Goal: Task Accomplishment & Management: Manage account settings

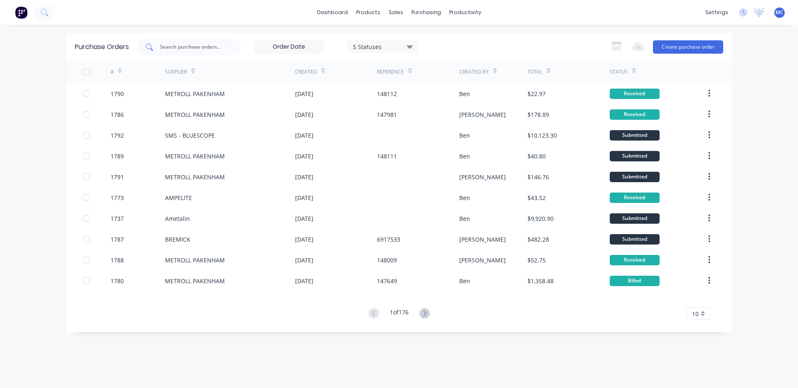
click at [224, 45] on input "text" at bounding box center [193, 47] width 69 height 8
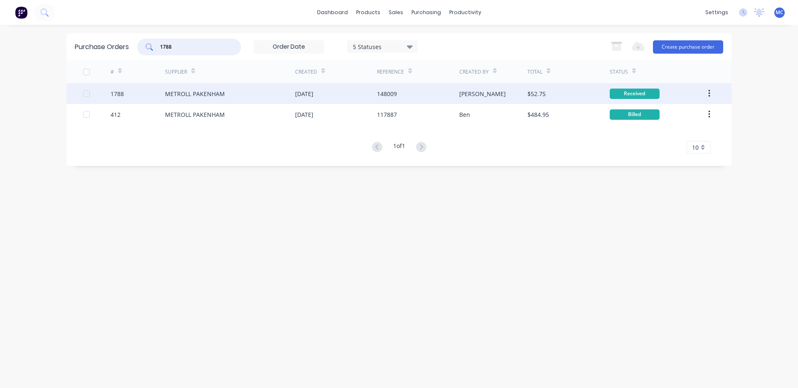
type input "1788"
click at [277, 89] on div "METROLL PAKENHAM" at bounding box center [230, 93] width 130 height 21
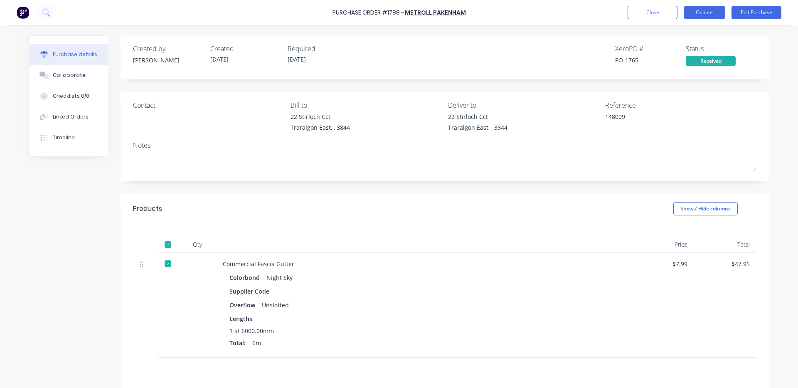
click at [702, 12] on button "Options" at bounding box center [705, 12] width 42 height 13
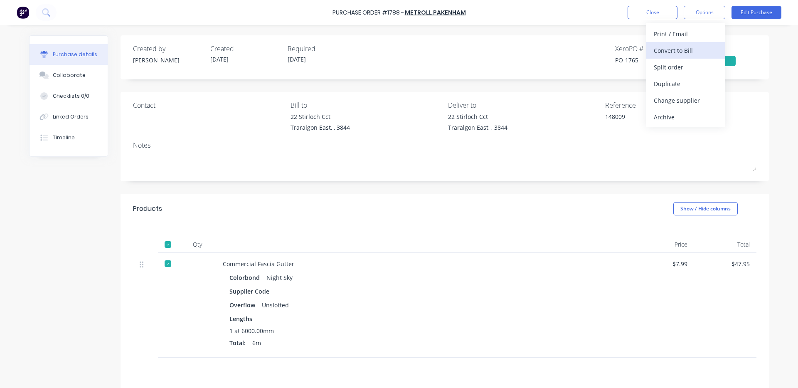
click at [695, 46] on div "Convert to Bill" at bounding box center [686, 50] width 64 height 12
type textarea "x"
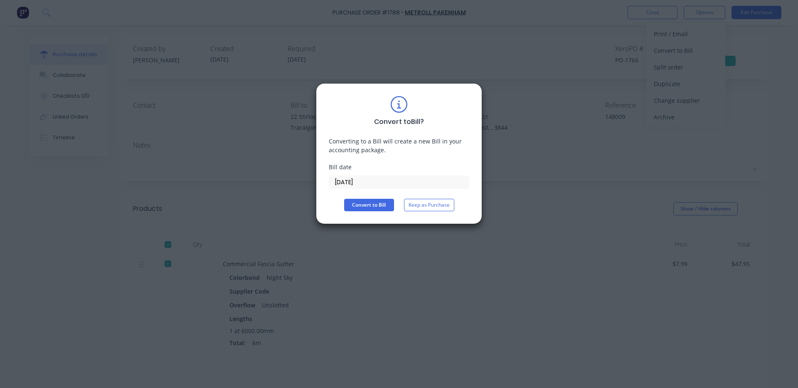
click at [409, 184] on input "[DATE]" at bounding box center [399, 182] width 140 height 12
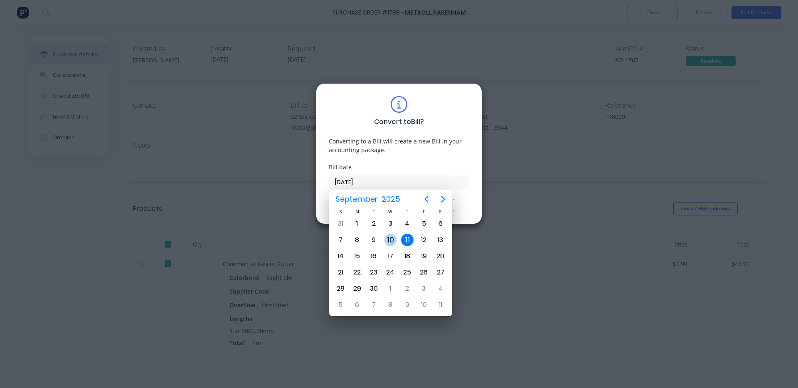
click at [387, 236] on div "10" at bounding box center [390, 240] width 12 height 12
type input "[DATE]"
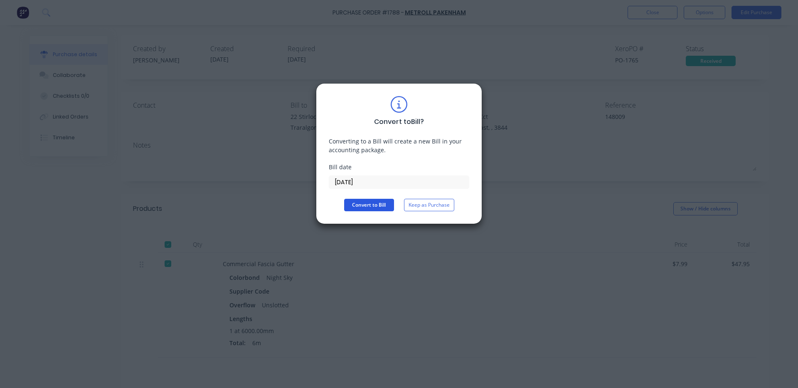
click at [379, 207] on button "Convert to Bill" at bounding box center [369, 205] width 50 height 12
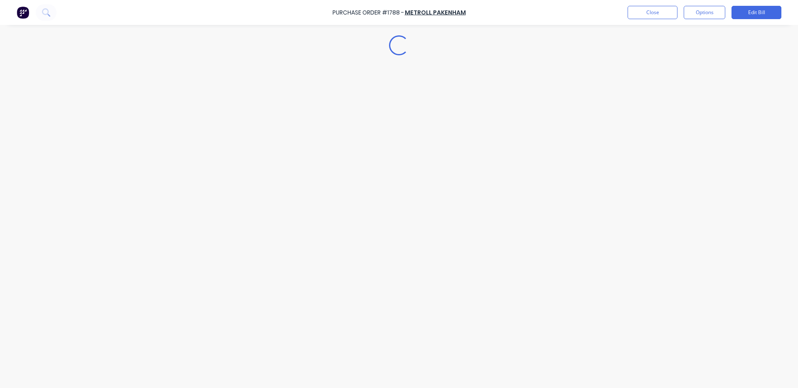
type textarea "x"
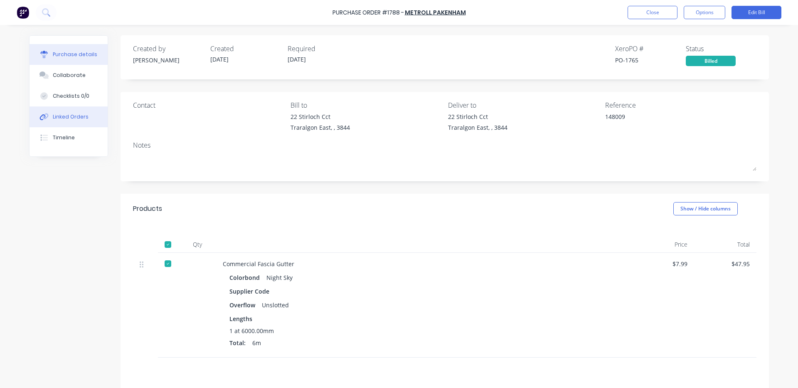
click at [76, 119] on div "Linked Orders" at bounding box center [71, 116] width 36 height 7
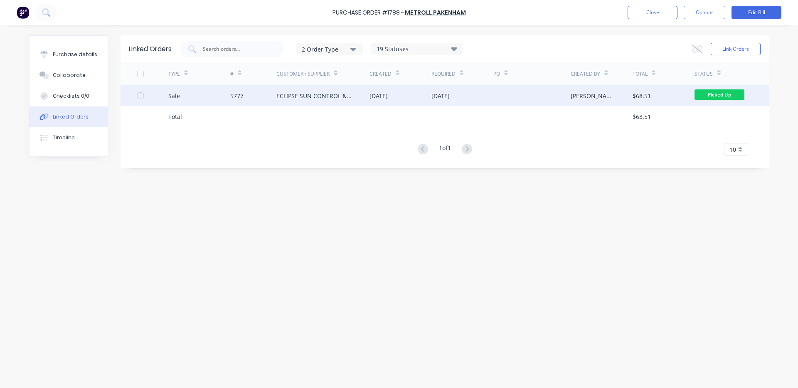
click at [308, 96] on div "ECLIPSE SUN CONTROL & PATIOS" at bounding box center [314, 95] width 76 height 9
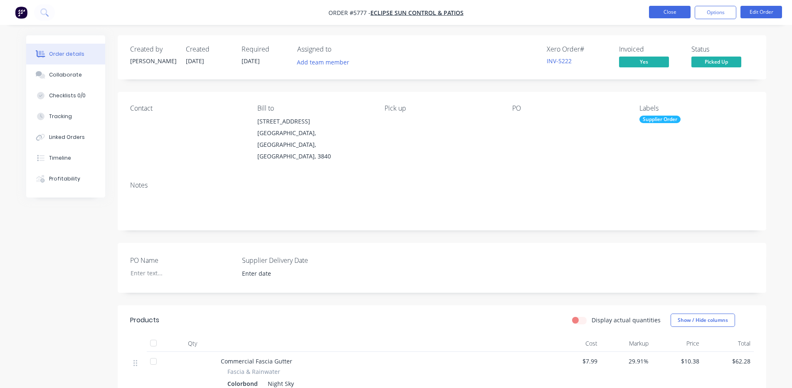
click at [657, 11] on button "Close" at bounding box center [670, 12] width 42 height 12
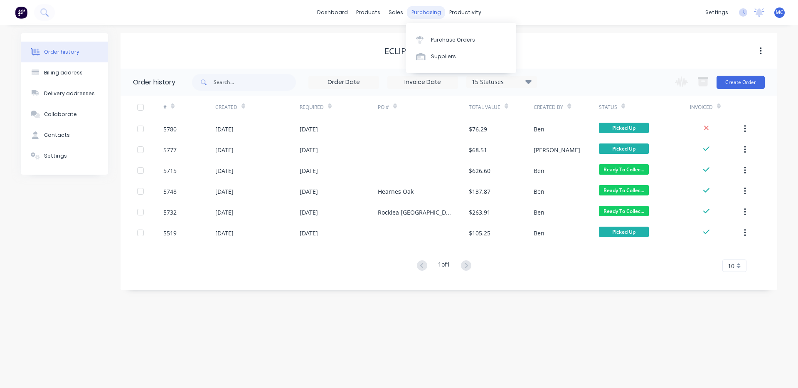
click at [435, 11] on div "purchasing" at bounding box center [426, 12] width 38 height 12
click at [444, 36] on div "Purchase Orders" at bounding box center [453, 39] width 44 height 7
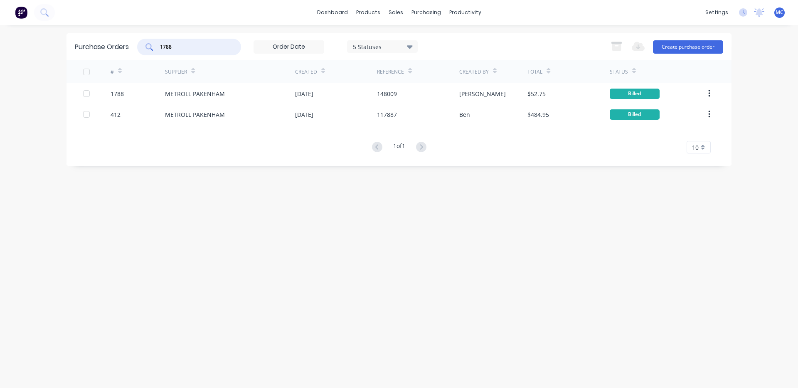
drag, startPoint x: 155, startPoint y: 50, endPoint x: 115, endPoint y: 50, distance: 39.9
click at [115, 50] on div "Purchase Orders 1788 5 Statuses 5 Statuses Export to Excel (XLSX) Create purcha…" at bounding box center [398, 46] width 665 height 27
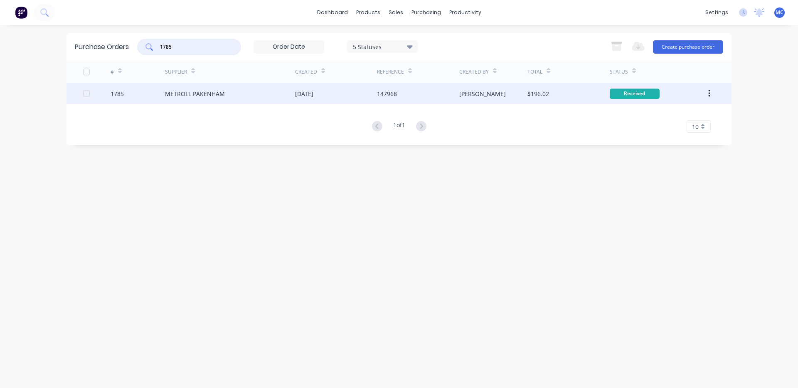
type input "1785"
click at [347, 100] on div "[DATE]" at bounding box center [336, 93] width 82 height 21
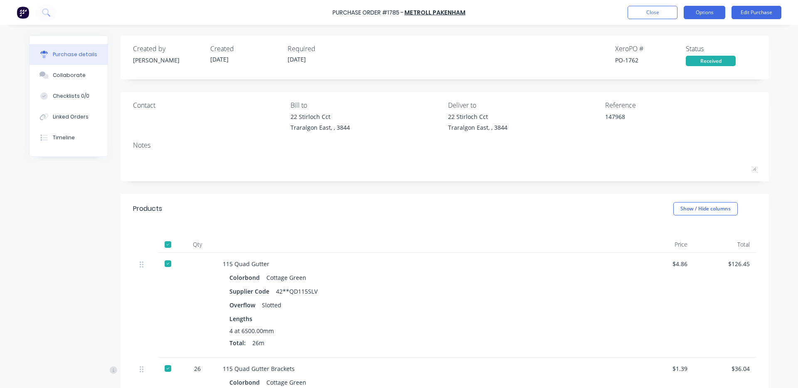
click at [705, 9] on button "Options" at bounding box center [705, 12] width 42 height 13
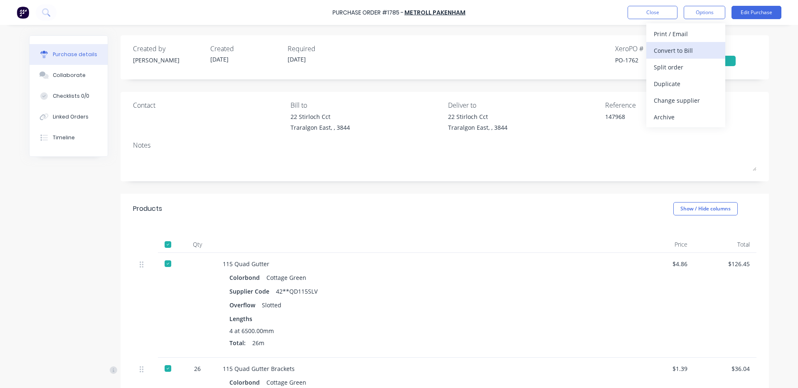
click at [691, 52] on div "Convert to Bill" at bounding box center [686, 50] width 64 height 12
type textarea "x"
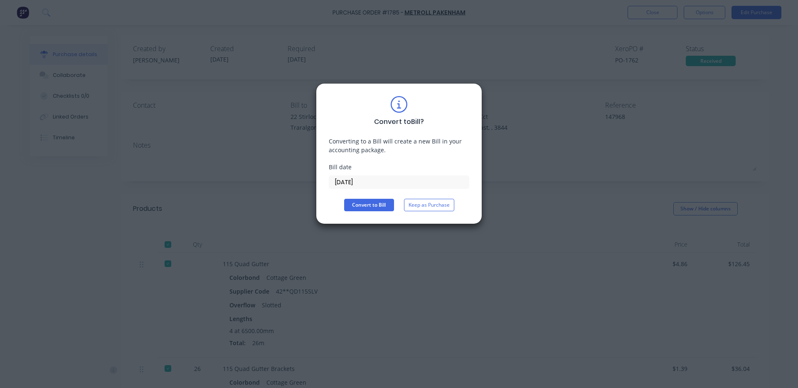
click at [381, 181] on input "[DATE]" at bounding box center [399, 182] width 140 height 12
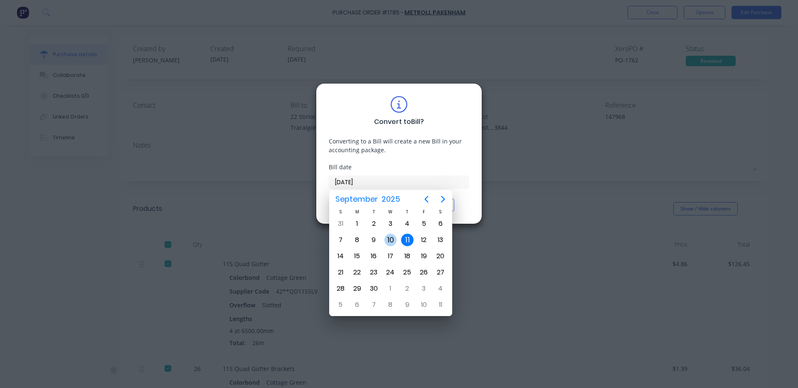
click at [388, 239] on div "10" at bounding box center [390, 240] width 12 height 12
type input "[DATE]"
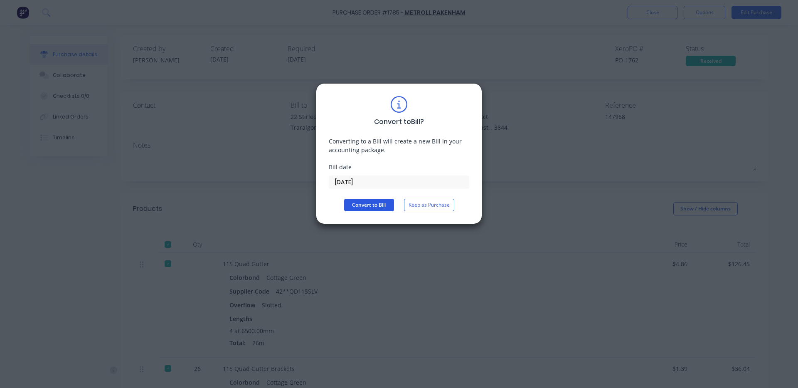
click at [376, 207] on button "Convert to Bill" at bounding box center [369, 205] width 50 height 12
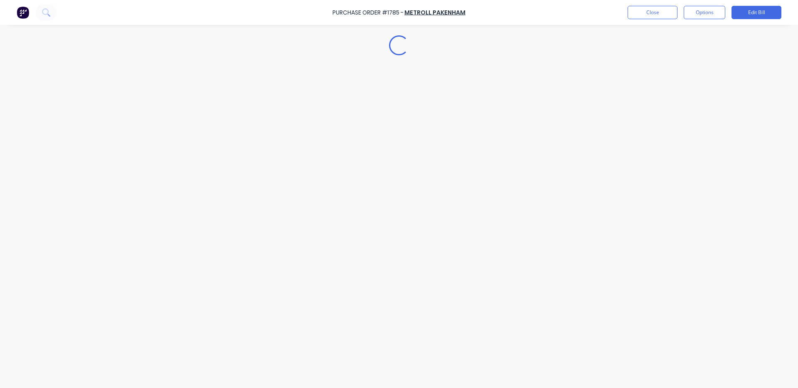
type textarea "x"
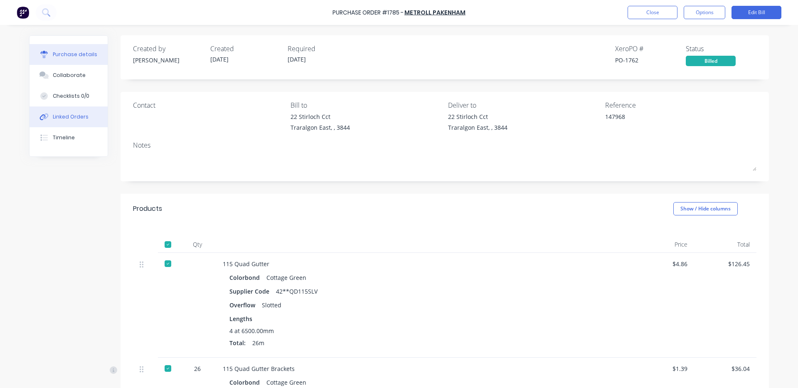
click at [71, 118] on div "Linked Orders" at bounding box center [71, 116] width 36 height 7
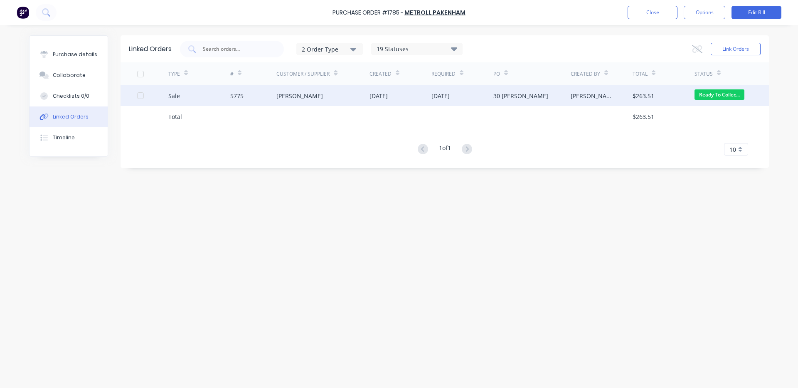
click at [388, 97] on div "[DATE]" at bounding box center [378, 95] width 18 height 9
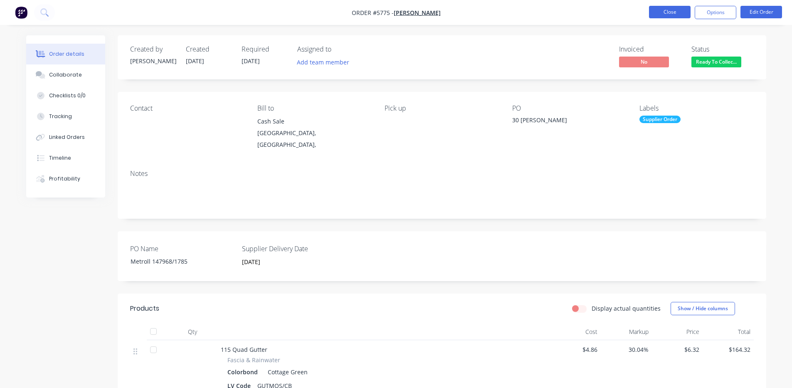
click at [664, 15] on button "Close" at bounding box center [670, 12] width 42 height 12
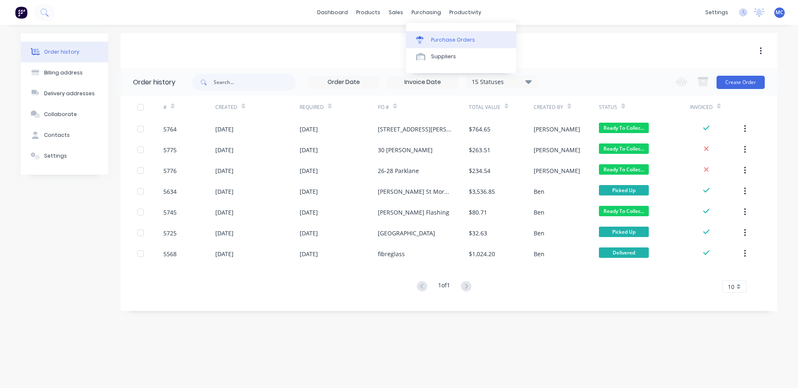
click at [437, 38] on div "Purchase Orders" at bounding box center [453, 39] width 44 height 7
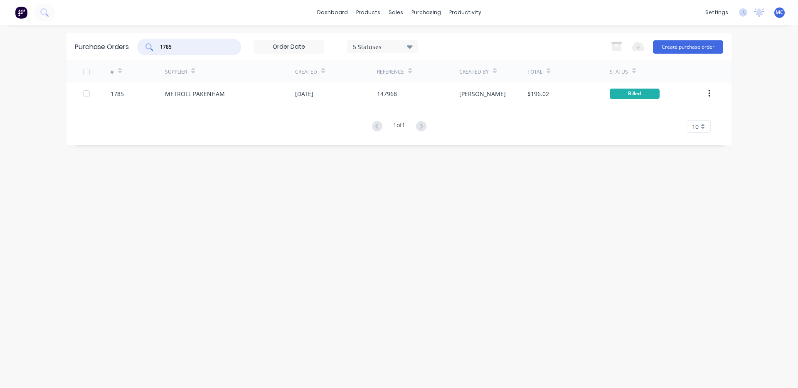
drag, startPoint x: 181, startPoint y: 51, endPoint x: 148, endPoint y: 51, distance: 32.8
click at [148, 51] on div "1785" at bounding box center [189, 47] width 104 height 17
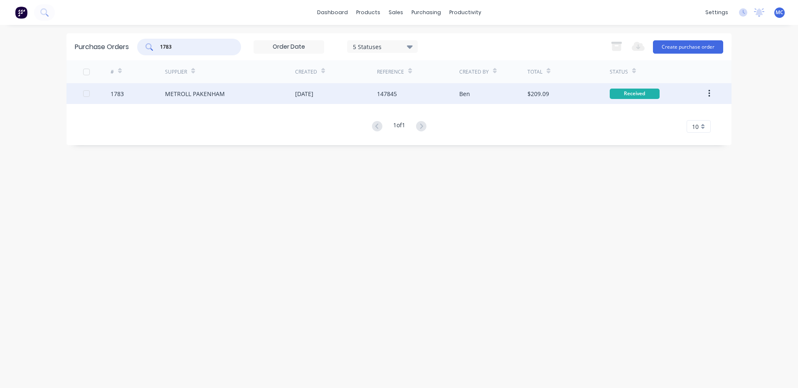
type input "1783"
click at [546, 89] on div "$209.09" at bounding box center [538, 93] width 22 height 9
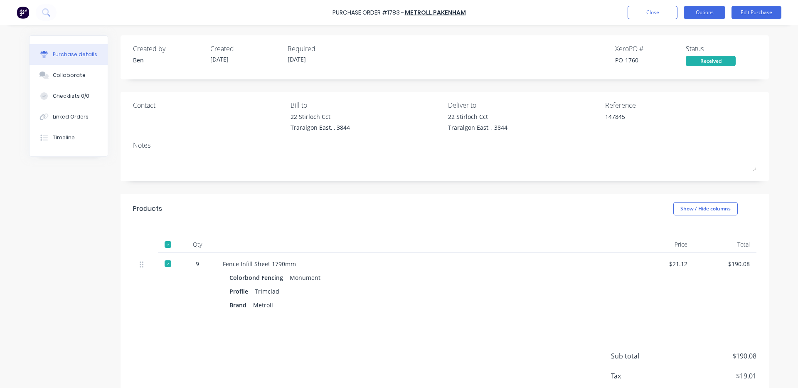
click at [711, 14] on button "Options" at bounding box center [705, 12] width 42 height 13
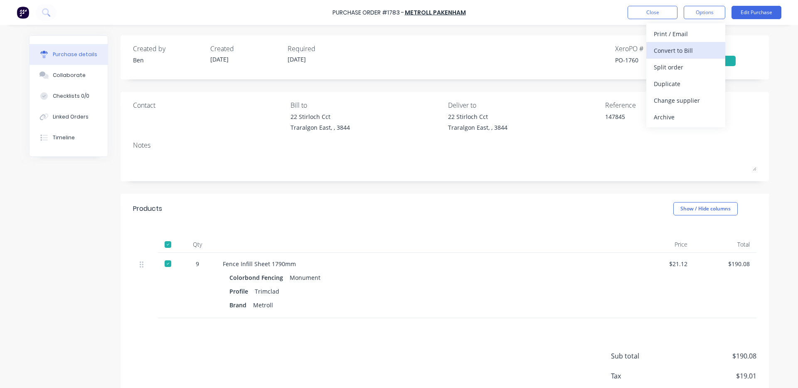
click at [669, 46] on div "Convert to Bill" at bounding box center [686, 50] width 64 height 12
type textarea "x"
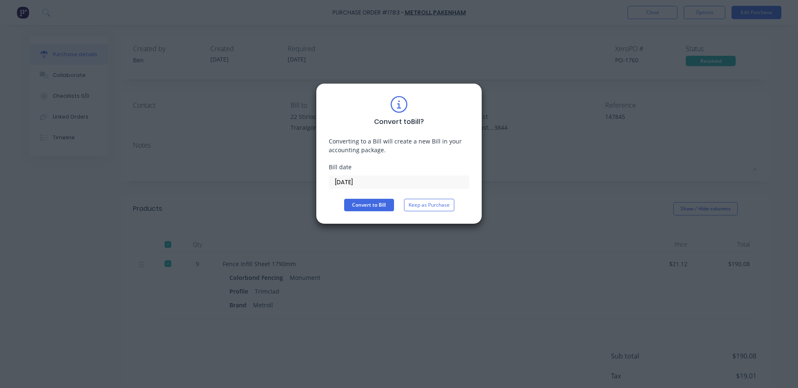
click at [400, 181] on input "[DATE]" at bounding box center [399, 182] width 140 height 12
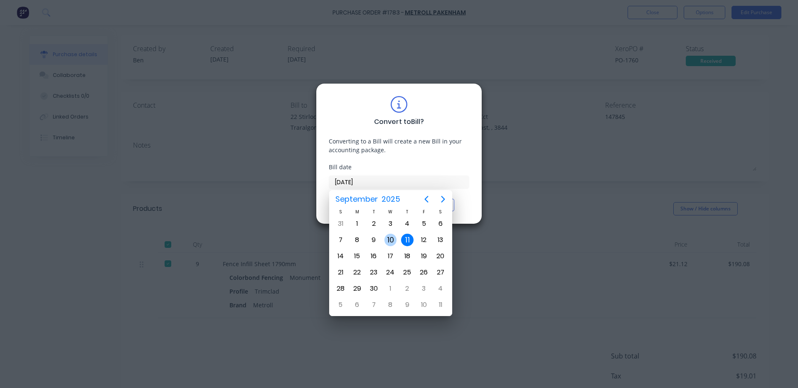
click at [389, 241] on div "10" at bounding box center [390, 240] width 12 height 12
type input "[DATE]"
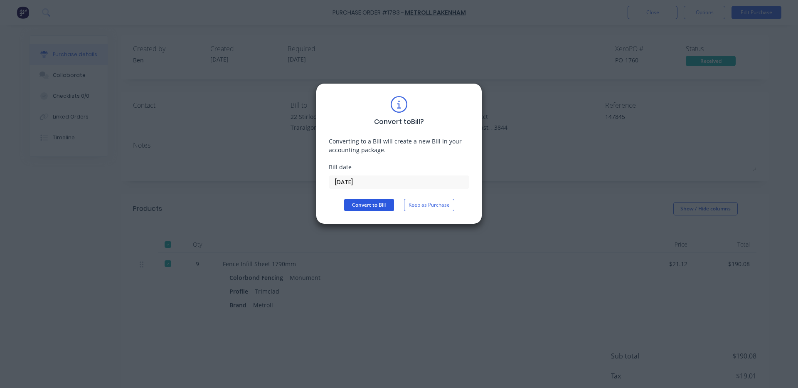
click at [385, 202] on button "Convert to Bill" at bounding box center [369, 205] width 50 height 12
type textarea "x"
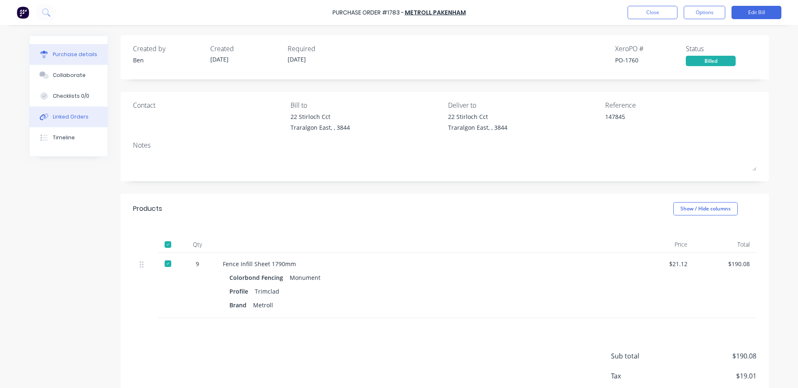
click at [74, 120] on div "Linked Orders" at bounding box center [71, 116] width 36 height 7
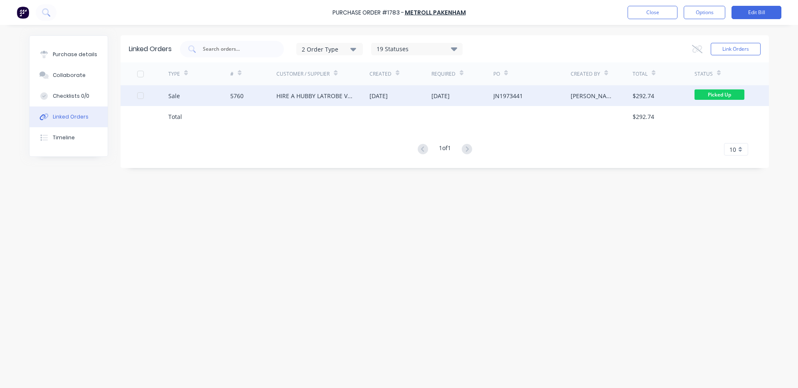
click at [417, 90] on div "[DATE]" at bounding box center [400, 95] width 62 height 21
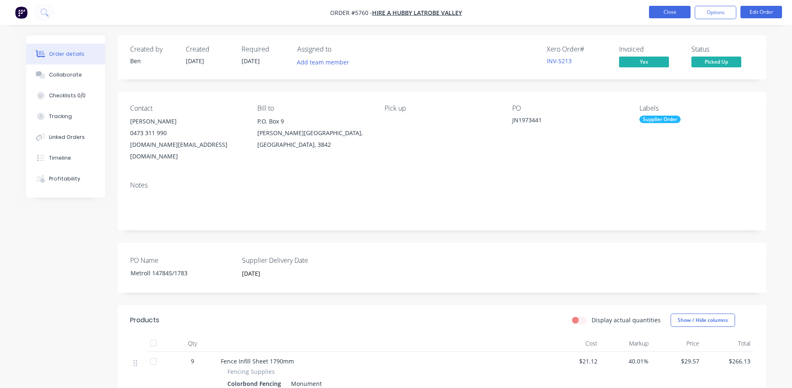
click at [678, 14] on button "Close" at bounding box center [670, 12] width 42 height 12
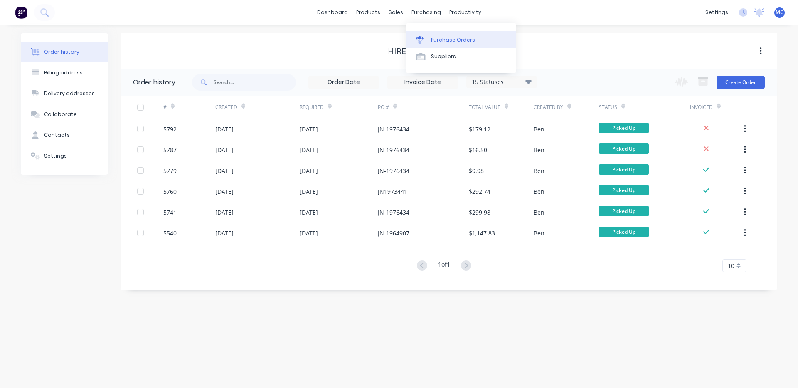
click at [424, 33] on link "Purchase Orders" at bounding box center [461, 39] width 110 height 17
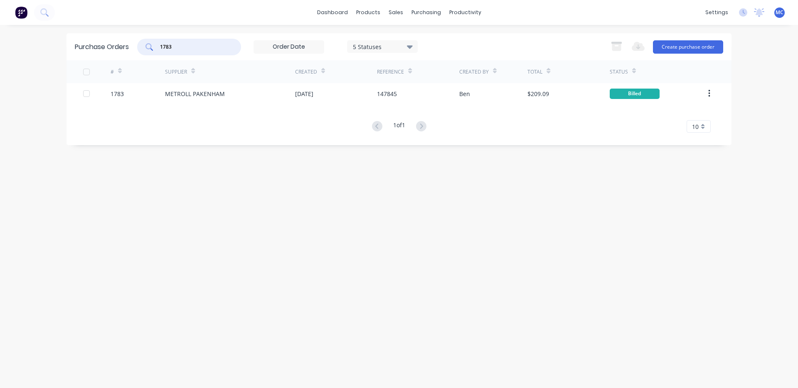
drag, startPoint x: 189, startPoint y: 50, endPoint x: 102, endPoint y: 55, distance: 87.4
click at [102, 55] on div "Purchase Orders 1783 5 Statuses 5 Statuses Export to Excel (XLSX) Create purcha…" at bounding box center [398, 46] width 665 height 27
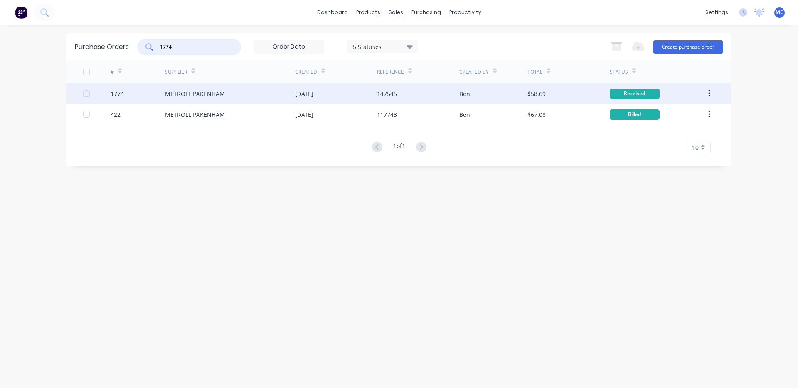
type input "1774"
click at [268, 95] on div "METROLL PAKENHAM" at bounding box center [230, 93] width 130 height 21
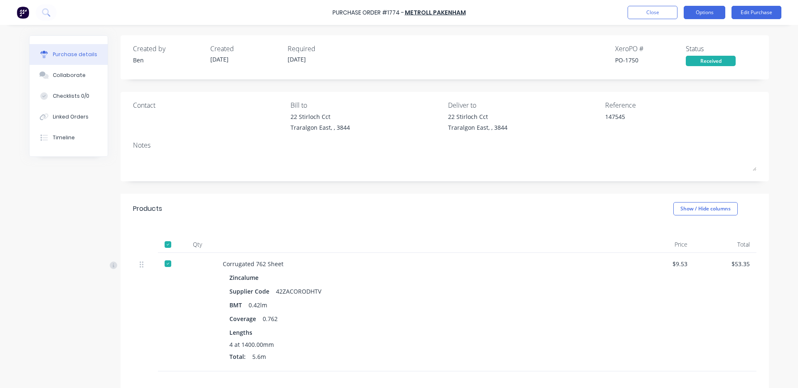
click at [693, 7] on button "Options" at bounding box center [705, 12] width 42 height 13
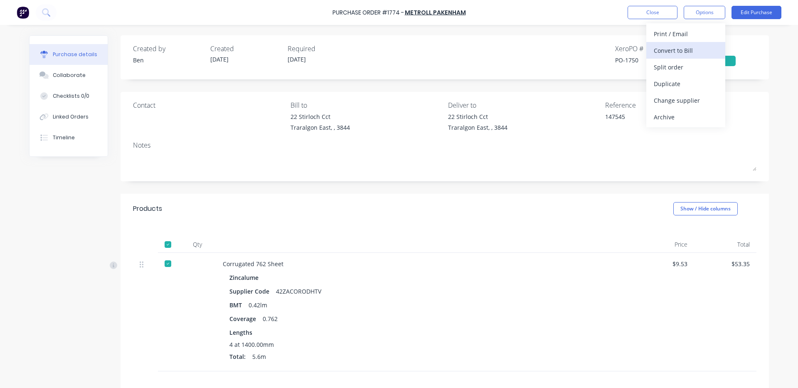
click at [672, 48] on div "Convert to Bill" at bounding box center [686, 50] width 64 height 12
type textarea "x"
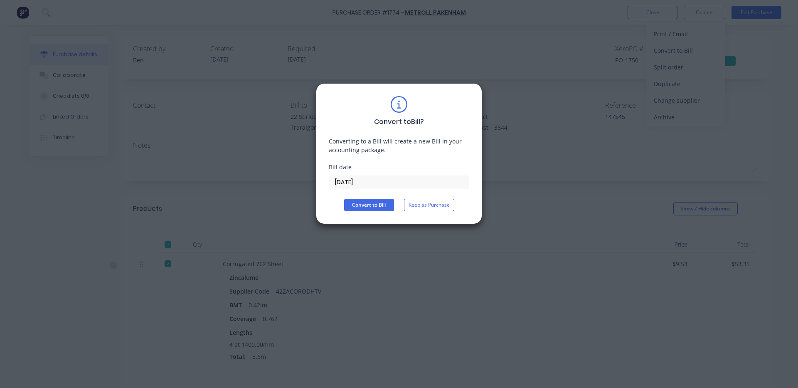
click at [373, 179] on input "[DATE]" at bounding box center [399, 182] width 140 height 12
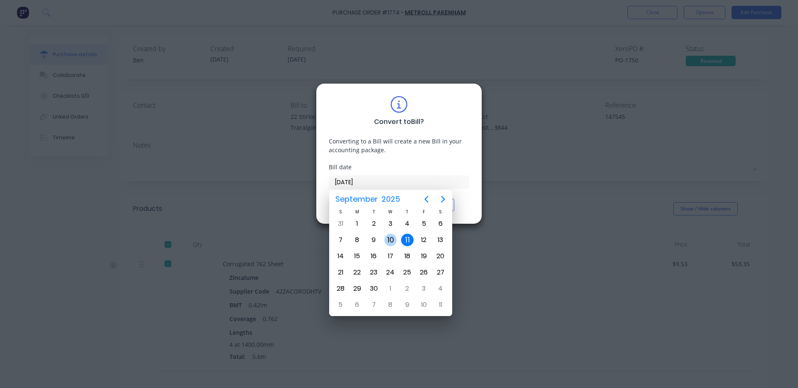
click at [383, 239] on div "10" at bounding box center [390, 240] width 17 height 16
type input "[DATE]"
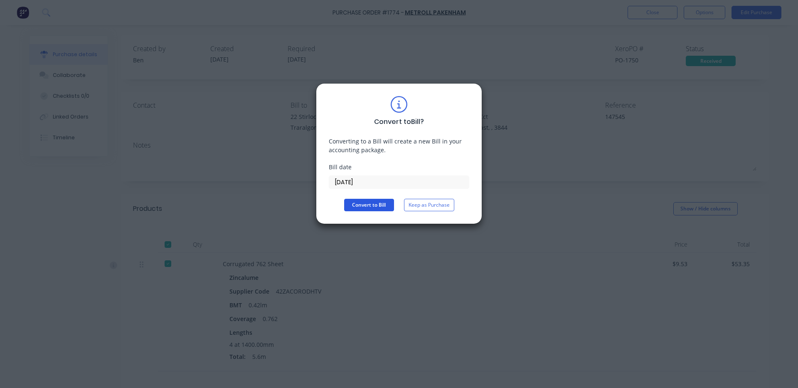
click at [377, 201] on button "Convert to Bill" at bounding box center [369, 205] width 50 height 12
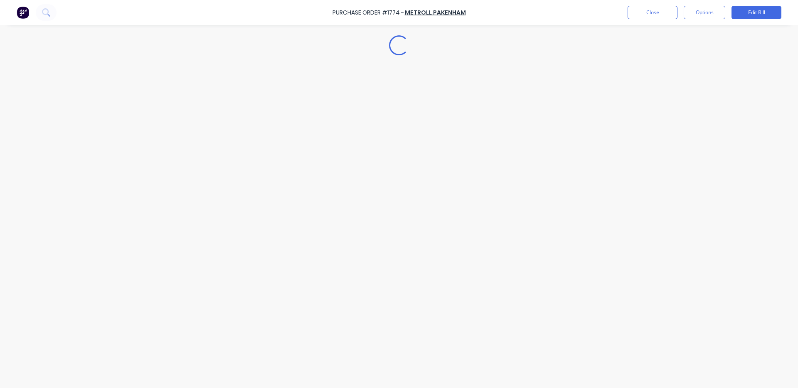
type textarea "x"
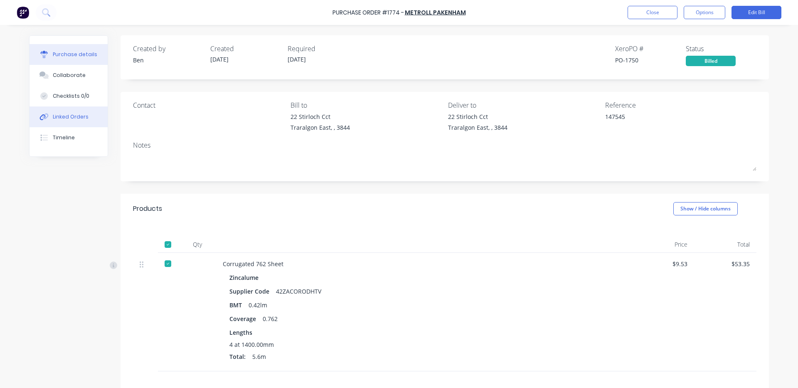
click at [81, 121] on button "Linked Orders" at bounding box center [69, 116] width 78 height 21
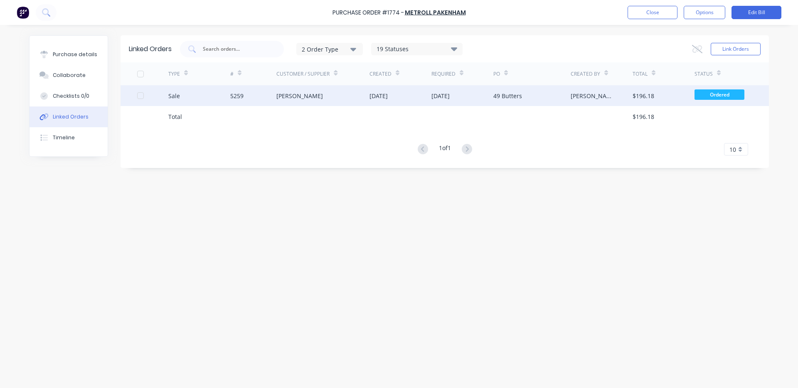
click at [454, 91] on div "[DATE]" at bounding box center [462, 95] width 62 height 21
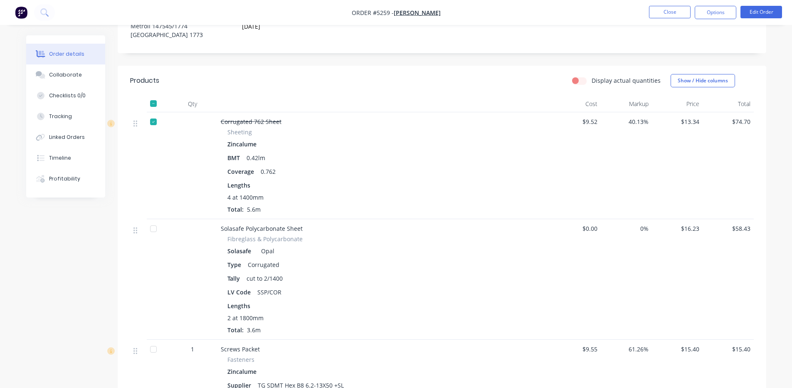
scroll to position [277, 0]
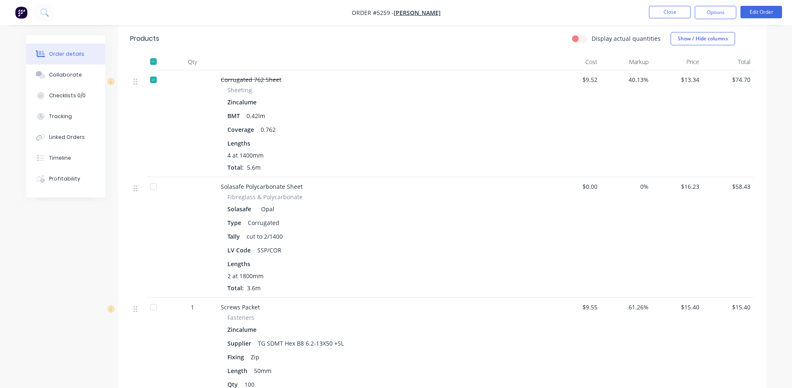
click at [154, 186] on div at bounding box center [153, 186] width 17 height 17
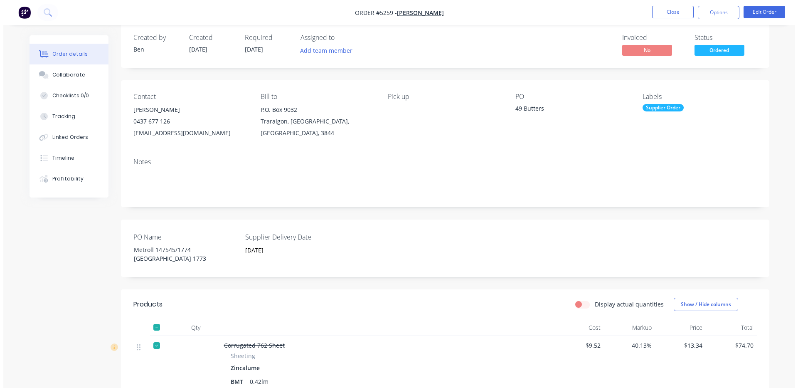
scroll to position [0, 0]
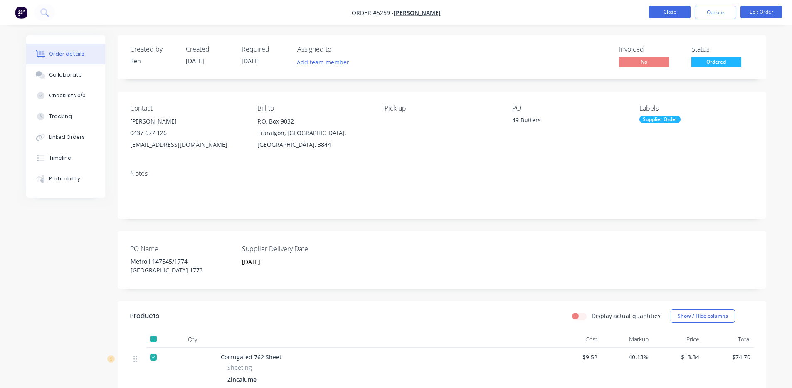
click at [682, 15] on button "Close" at bounding box center [670, 12] width 42 height 12
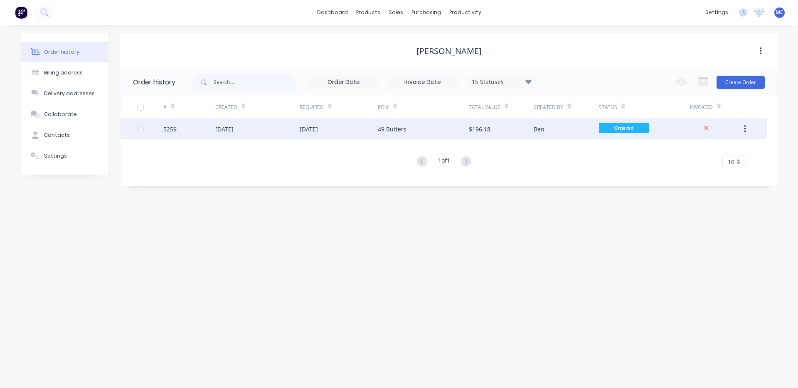
click at [290, 125] on div "[DATE]" at bounding box center [257, 128] width 84 height 21
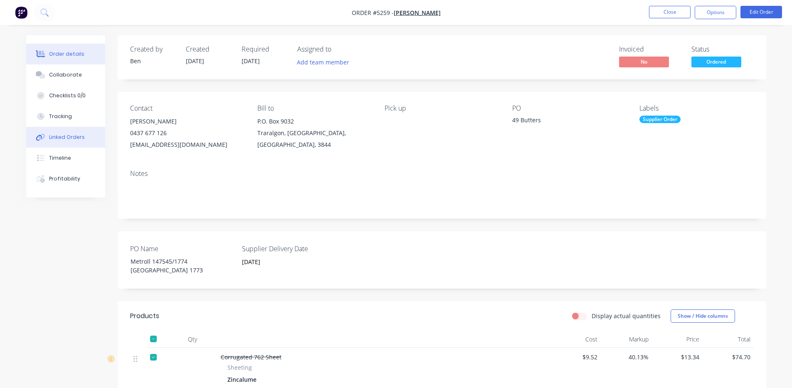
click at [78, 136] on div "Linked Orders" at bounding box center [67, 136] width 36 height 7
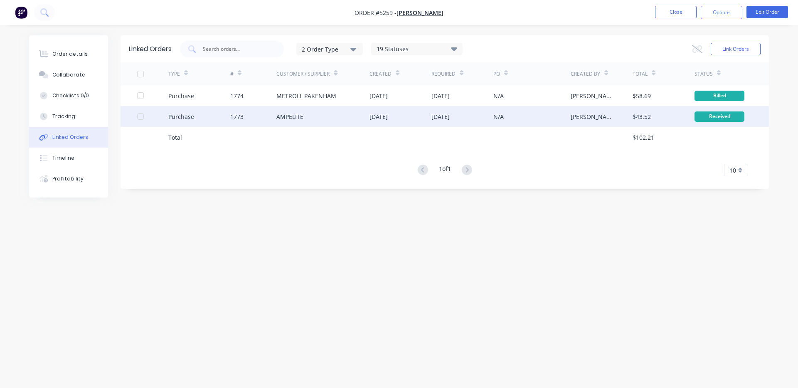
click at [536, 113] on div "N/A" at bounding box center [531, 116] width 77 height 21
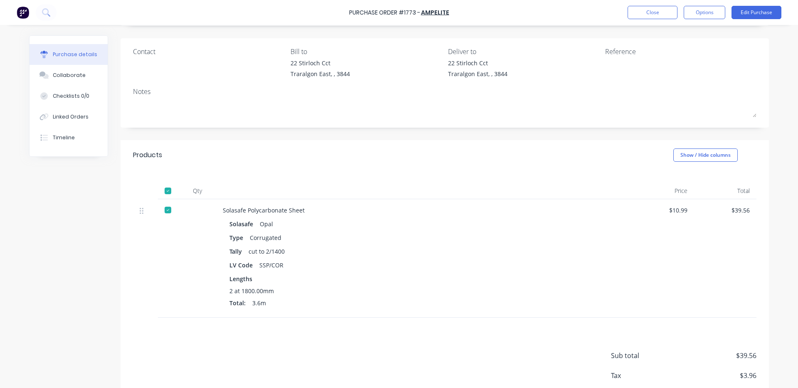
scroll to position [102, 0]
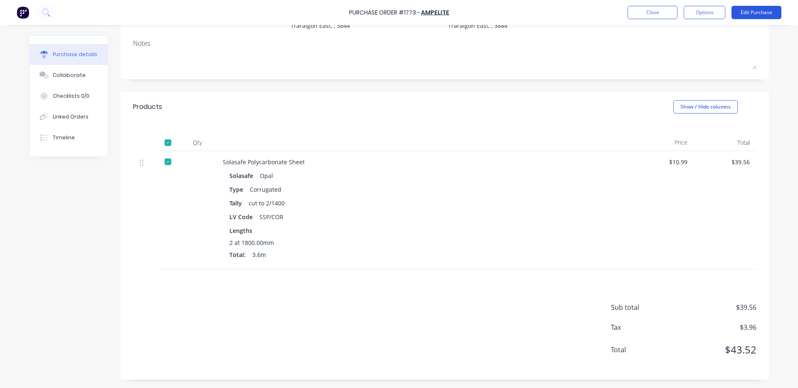
click at [757, 12] on button "Edit Purchase" at bounding box center [756, 12] width 50 height 13
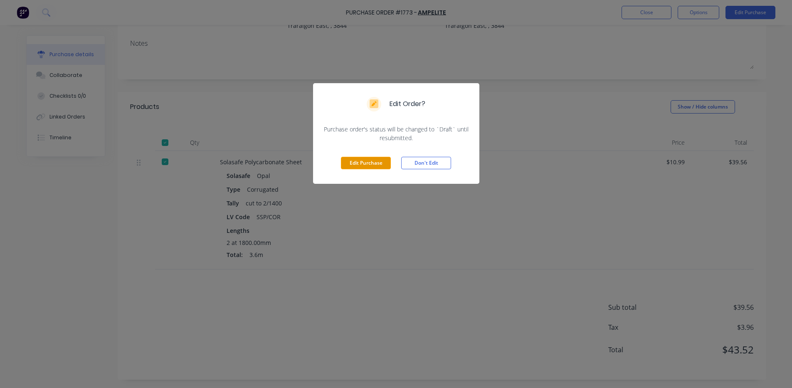
click at [359, 161] on button "Edit Purchase" at bounding box center [366, 163] width 50 height 12
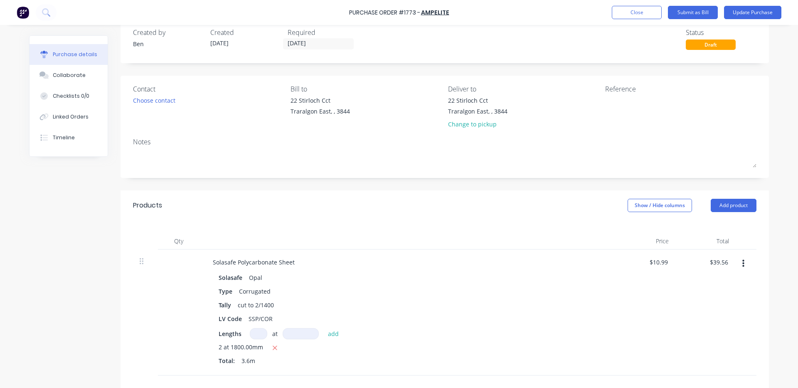
scroll to position [0, 0]
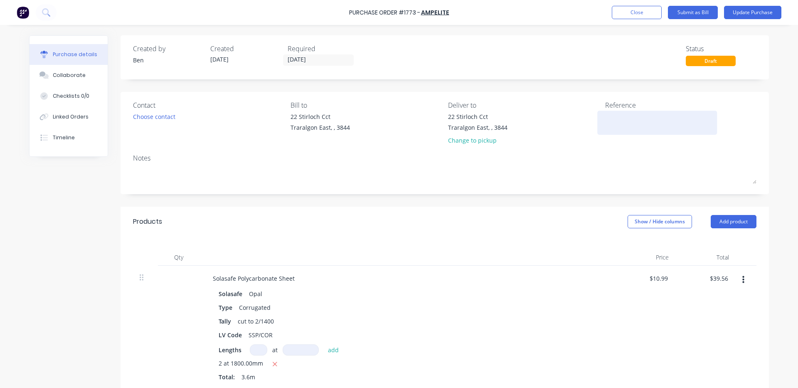
click at [647, 123] on textarea at bounding box center [657, 121] width 104 height 19
type textarea "v974"
type textarea "x"
type textarea "v97"
type textarea "x"
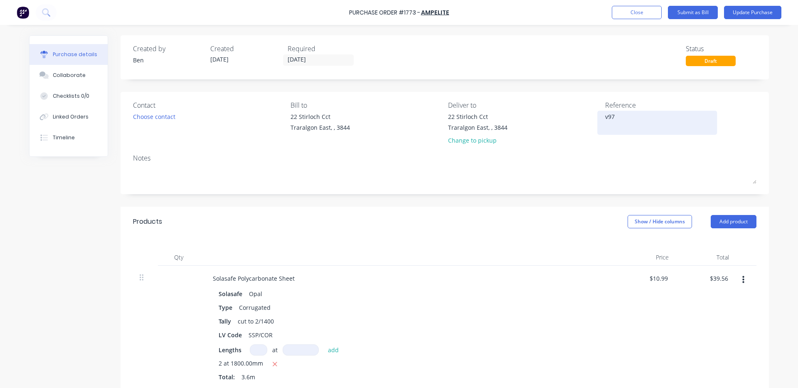
type textarea "v9"
type textarea "x"
type textarea "v"
click at [647, 122] on textarea at bounding box center [657, 121] width 104 height 19
type textarea "x"
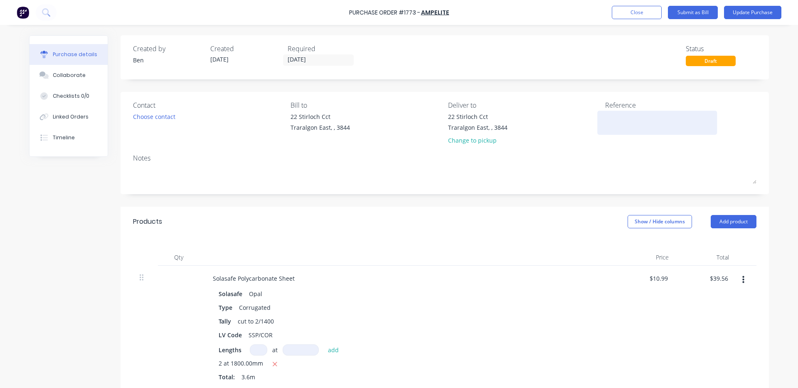
type textarea "V"
type textarea "x"
type textarea "V9"
type textarea "x"
type textarea "V97"
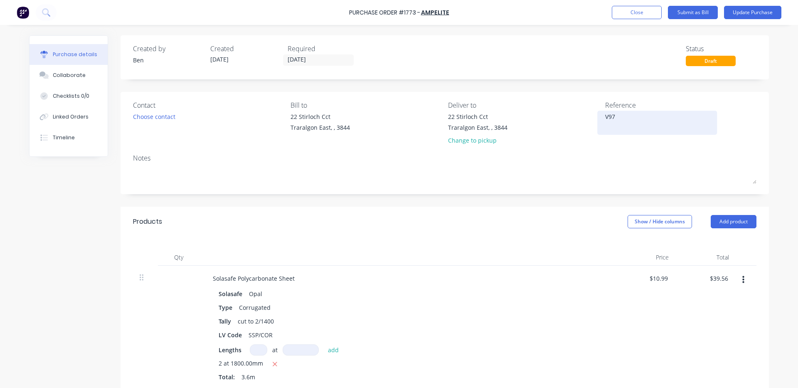
type textarea "x"
type textarea "V974"
type textarea "x"
type textarea "V9746"
type textarea "x"
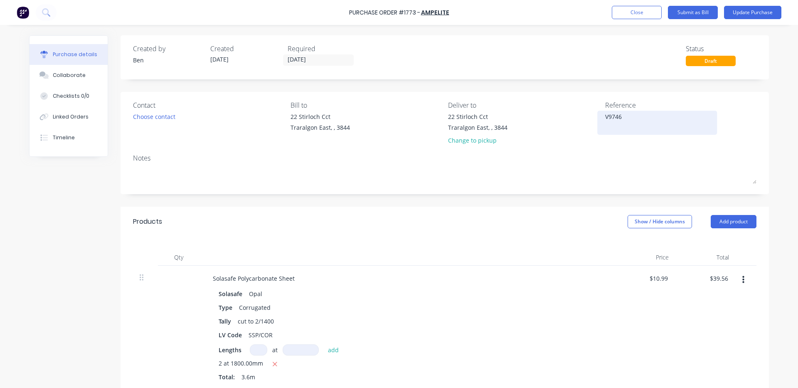
type textarea "V97463"
type textarea "x"
type textarea "V974635"
type textarea "x"
type textarea "V974635"
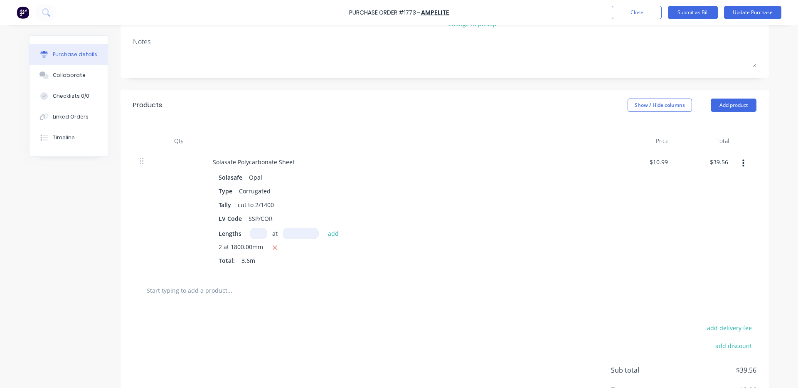
scroll to position [179, 0]
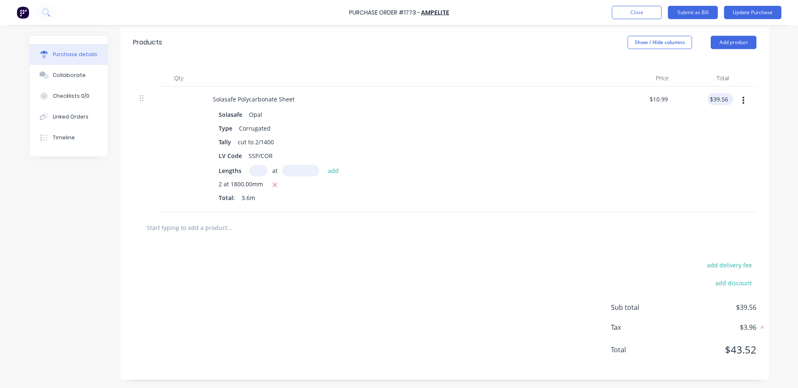
type textarea "x"
type input "39.56"
click at [721, 98] on input "39.56" at bounding box center [720, 99] width 19 height 12
type textarea "x"
drag, startPoint x: 721, startPoint y: 98, endPoint x: 632, endPoint y: 108, distance: 89.6
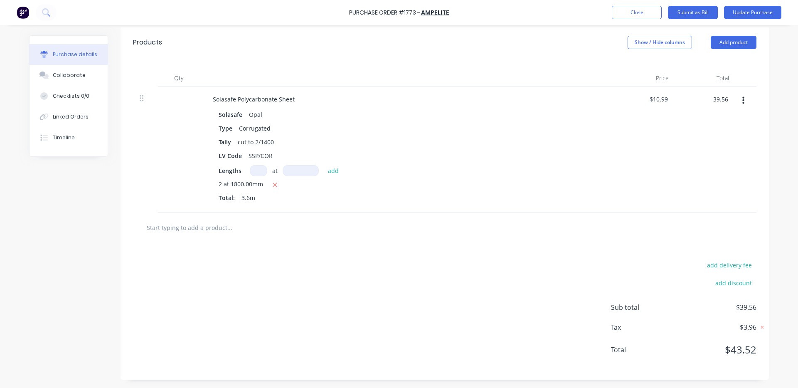
click at [632, 108] on div "Solasafe Polycarbonate Sheet Solasafe Opal Type Corrugated Tally cut to 2/1400 …" at bounding box center [444, 149] width 623 height 126
type input "6"
type input "32.97"
type textarea "x"
type input "$9.1583"
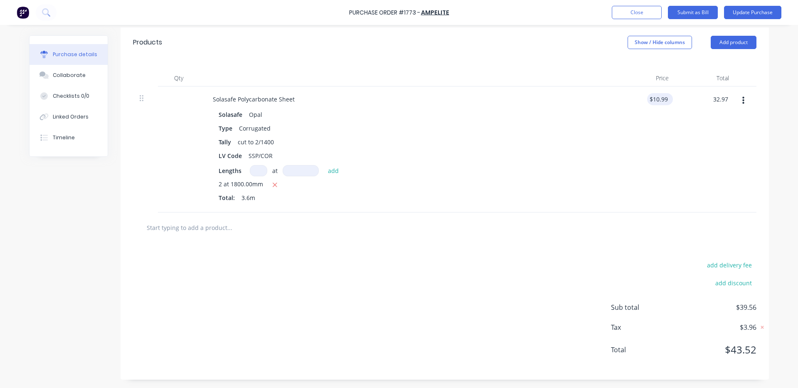
type input "$32.97"
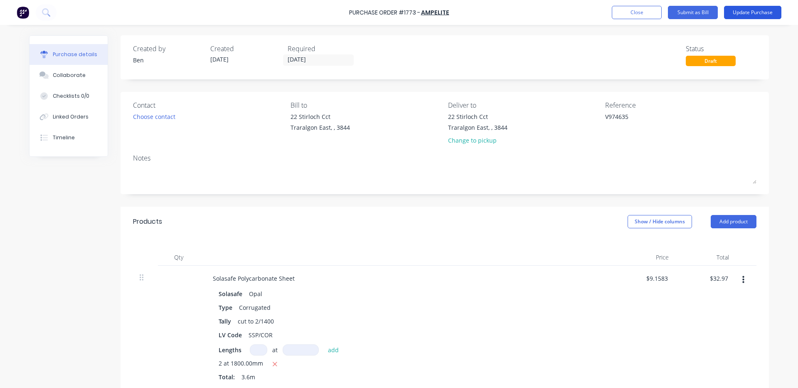
click at [760, 12] on button "Update Purchase" at bounding box center [752, 12] width 57 height 13
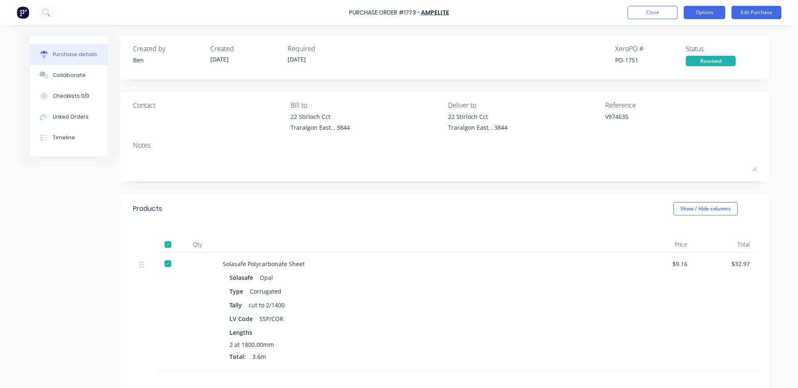
click at [695, 10] on button "Options" at bounding box center [705, 12] width 42 height 13
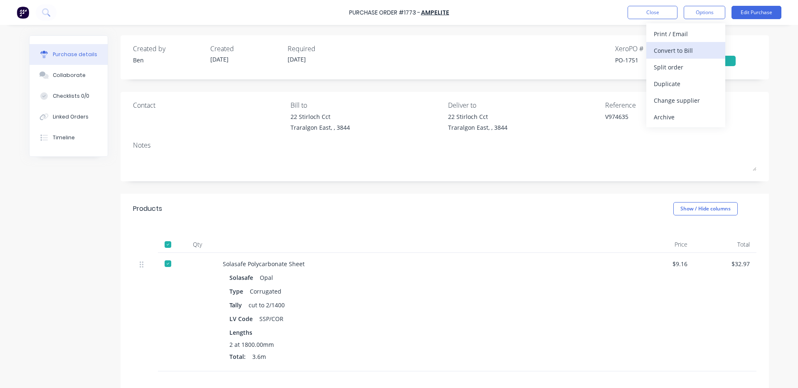
click at [692, 51] on div "Convert to Bill" at bounding box center [686, 50] width 64 height 12
type textarea "x"
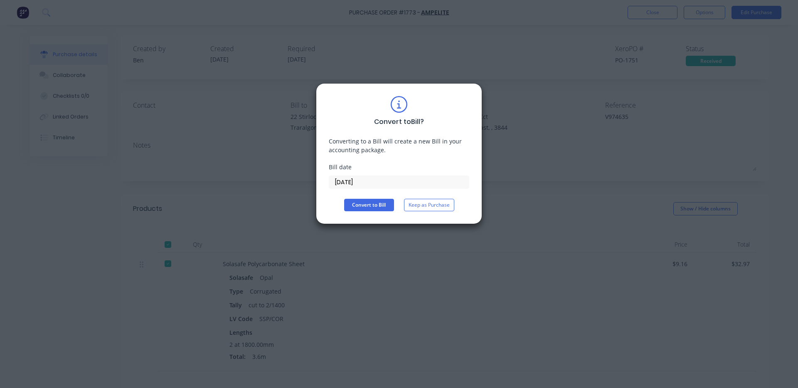
click at [426, 185] on input "[DATE]" at bounding box center [399, 182] width 140 height 12
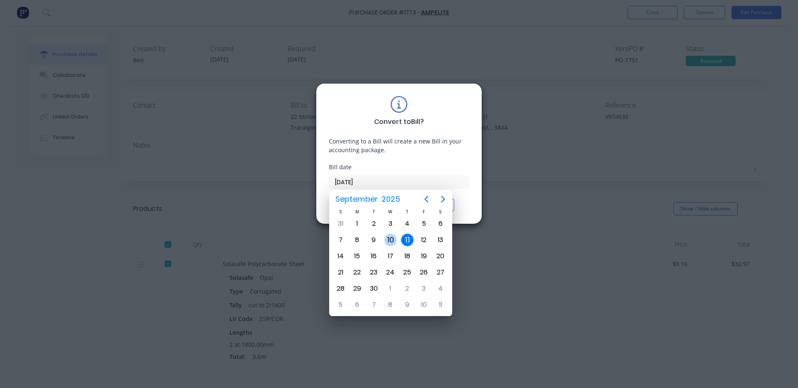
click at [389, 239] on div "10" at bounding box center [390, 240] width 12 height 12
type input "[DATE]"
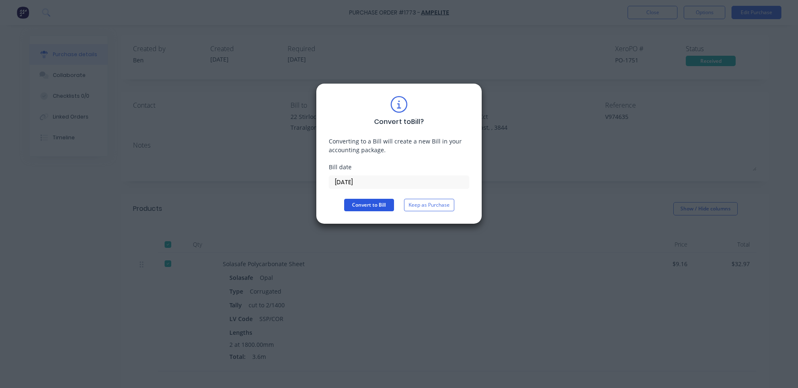
click at [367, 206] on button "Convert to Bill" at bounding box center [369, 205] width 50 height 12
type textarea "x"
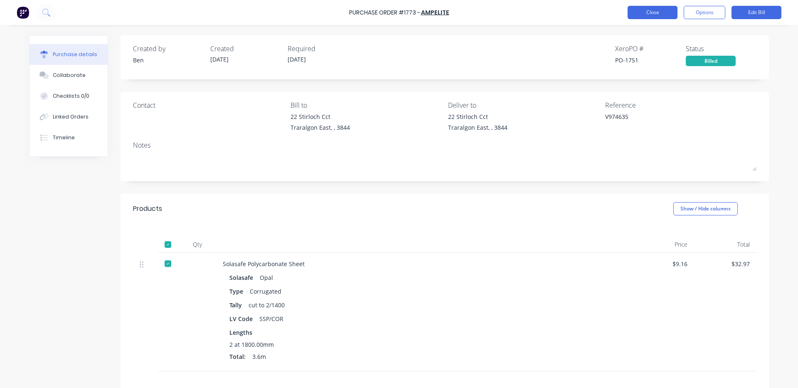
click at [657, 7] on button "Close" at bounding box center [652, 12] width 50 height 13
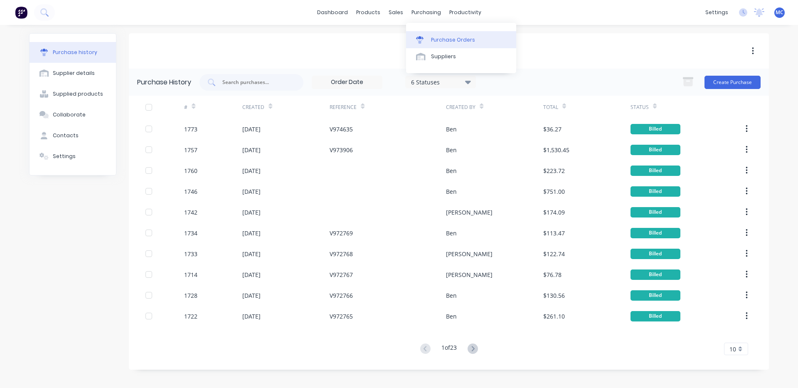
click at [432, 42] on div "Purchase Orders" at bounding box center [453, 39] width 44 height 7
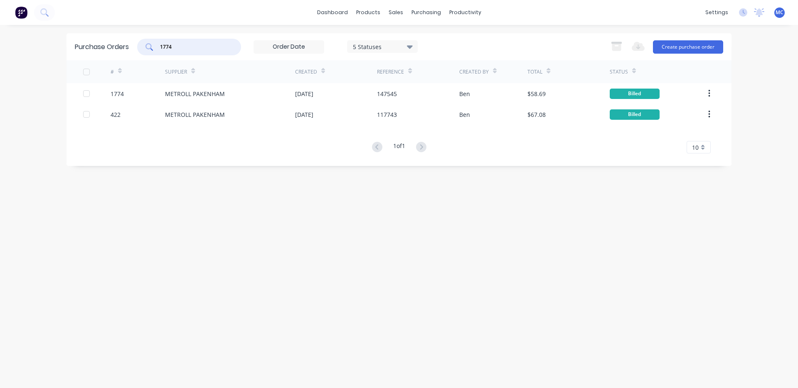
drag, startPoint x: 155, startPoint y: 49, endPoint x: 92, endPoint y: 47, distance: 63.2
click at [92, 47] on div "Purchase Orders 1774 5 Statuses 5 Statuses Export to Excel (XLSX) Create purcha…" at bounding box center [398, 46] width 665 height 27
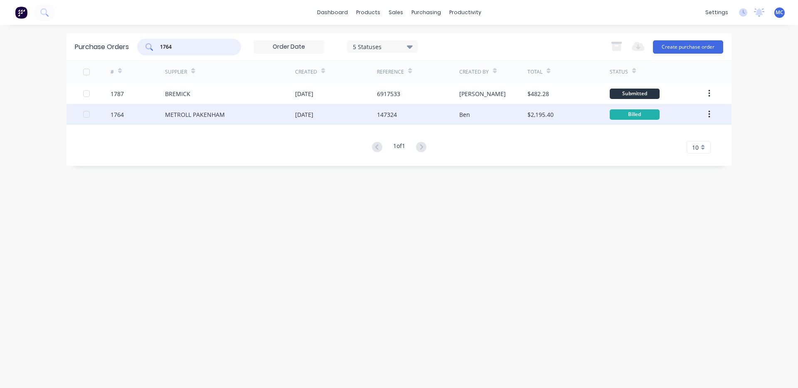
type input "1764"
click at [387, 121] on div "147324" at bounding box center [418, 114] width 82 height 21
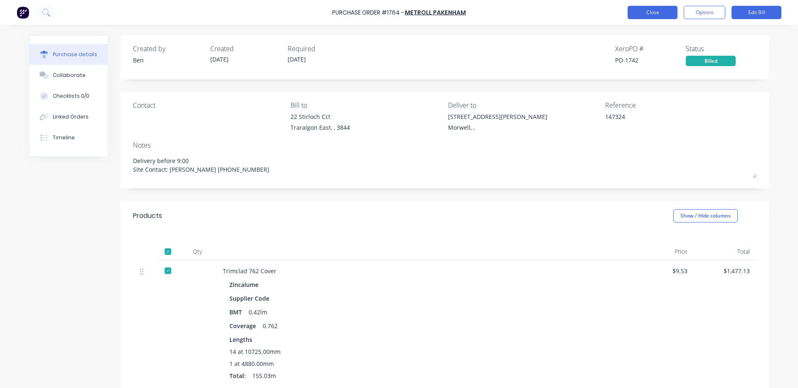
click at [665, 9] on button "Close" at bounding box center [652, 12] width 50 height 13
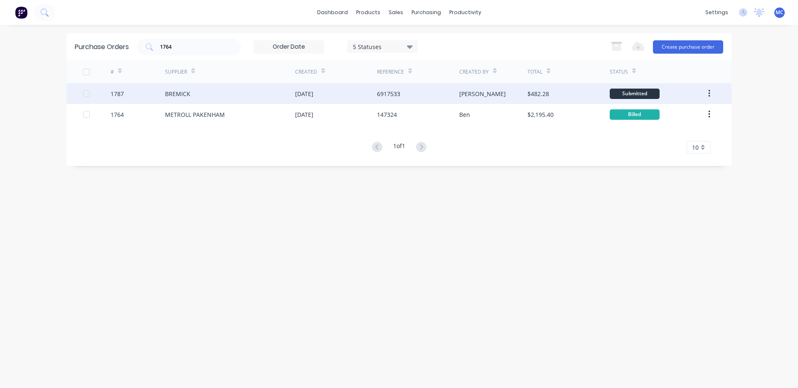
click at [193, 93] on div "BREMICK" at bounding box center [230, 93] width 130 height 21
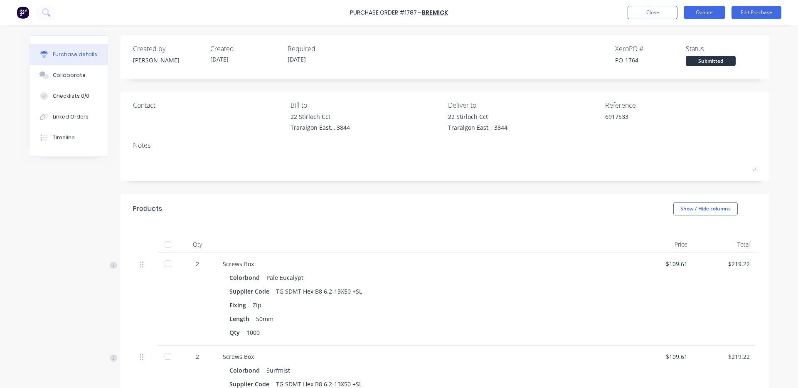
click at [712, 11] on button "Options" at bounding box center [705, 12] width 42 height 13
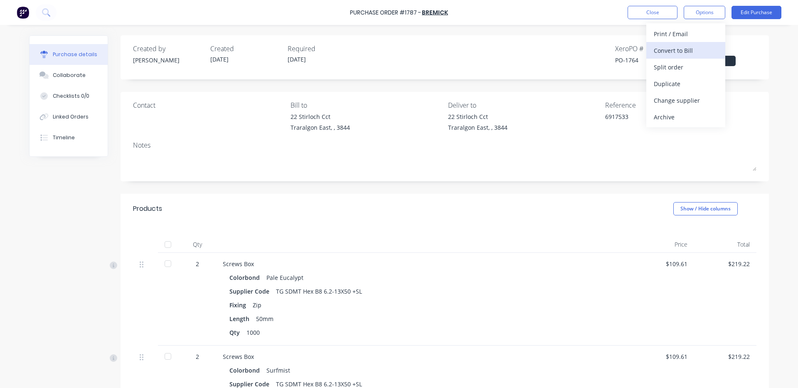
click at [686, 47] on div "Convert to Bill" at bounding box center [686, 50] width 64 height 12
type textarea "x"
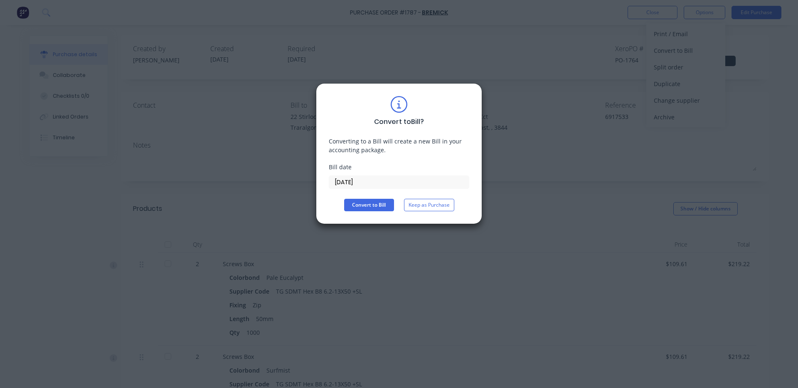
click at [373, 181] on input "[DATE]" at bounding box center [399, 182] width 140 height 12
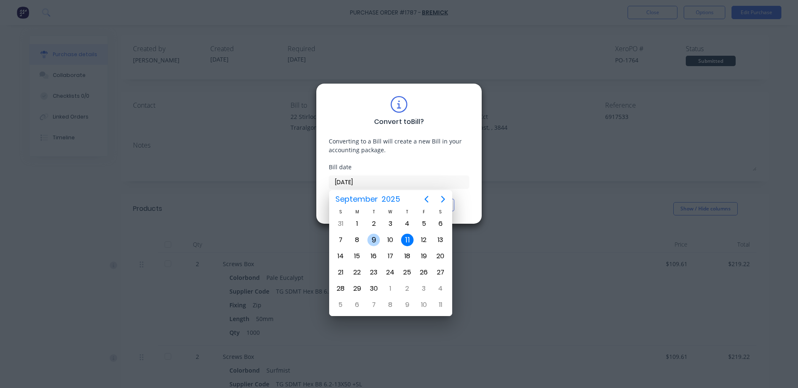
click at [378, 239] on div "9" at bounding box center [373, 240] width 12 height 12
type input "[DATE]"
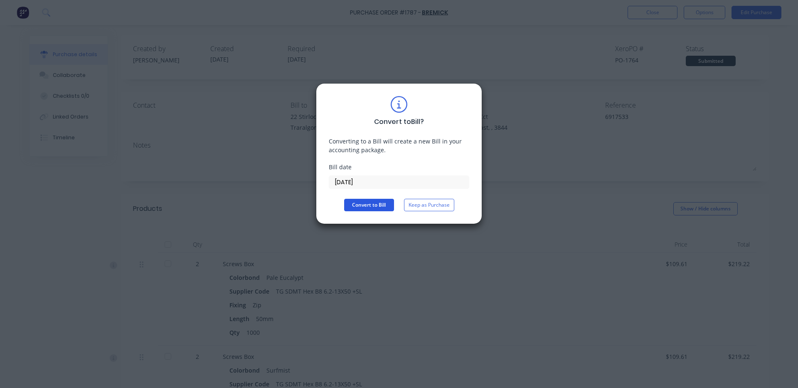
click at [372, 203] on button "Convert to Bill" at bounding box center [369, 205] width 50 height 12
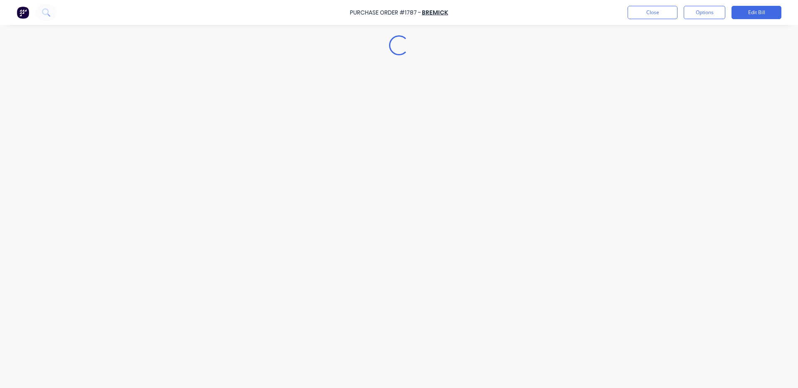
type textarea "x"
